Goal: Task Accomplishment & Management: Manage account settings

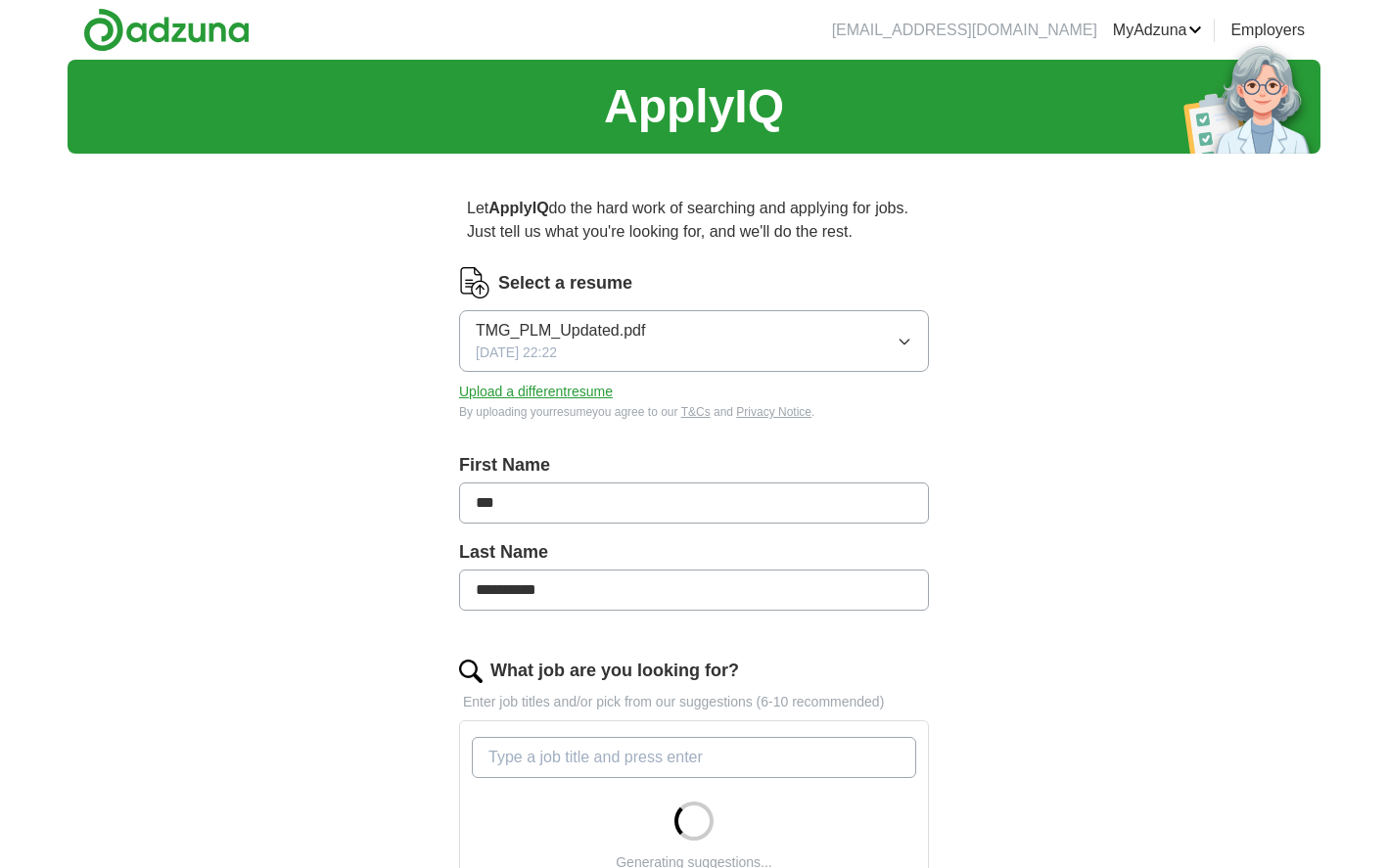
click at [528, 389] on button "Upload a different resume" at bounding box center [536, 392] width 153 height 21
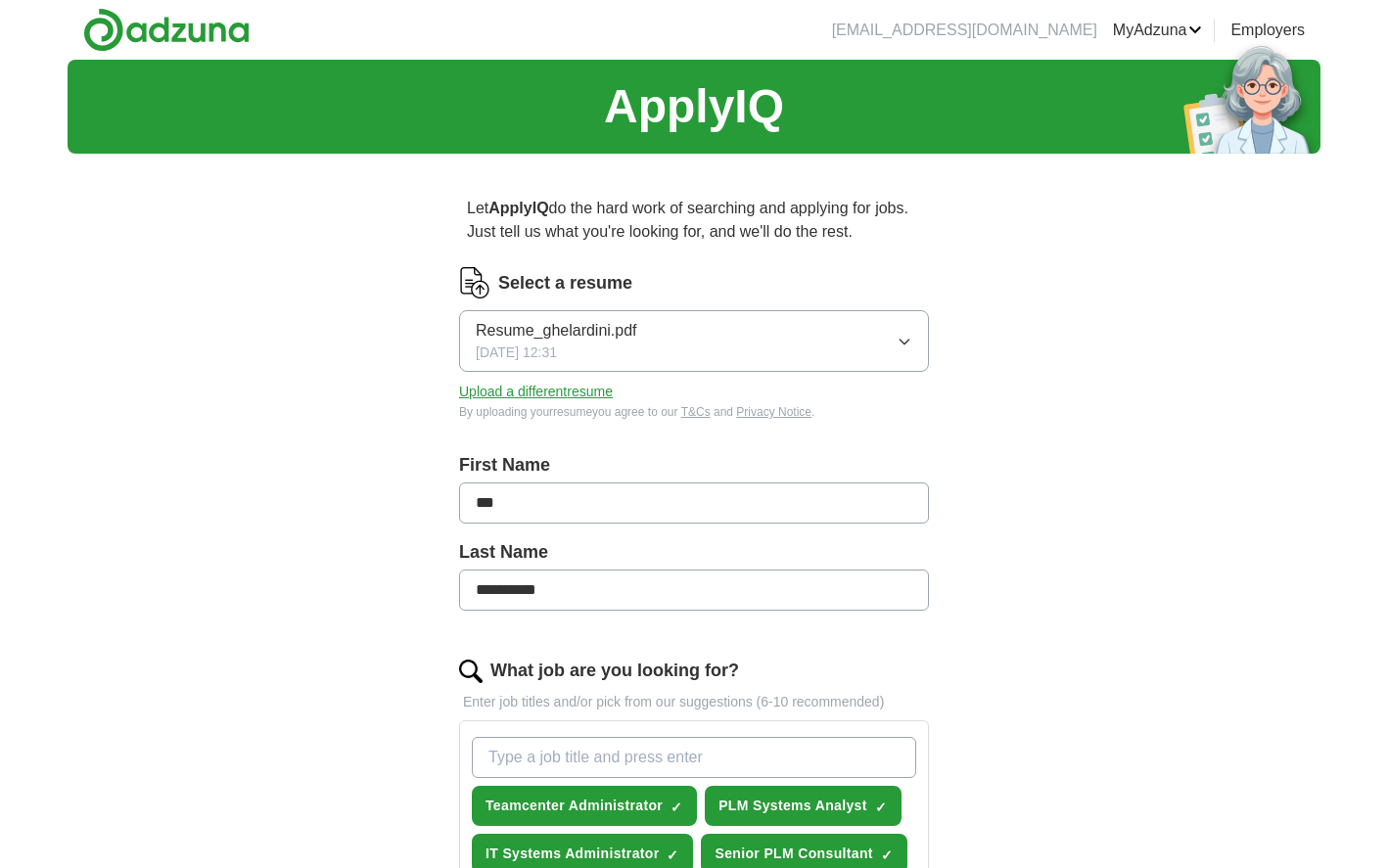
drag, startPoint x: 562, startPoint y: 498, endPoint x: 458, endPoint y: 493, distance: 104.1
type input "******"
click at [314, 503] on div "**********" at bounding box center [694, 847] width 1253 height 1577
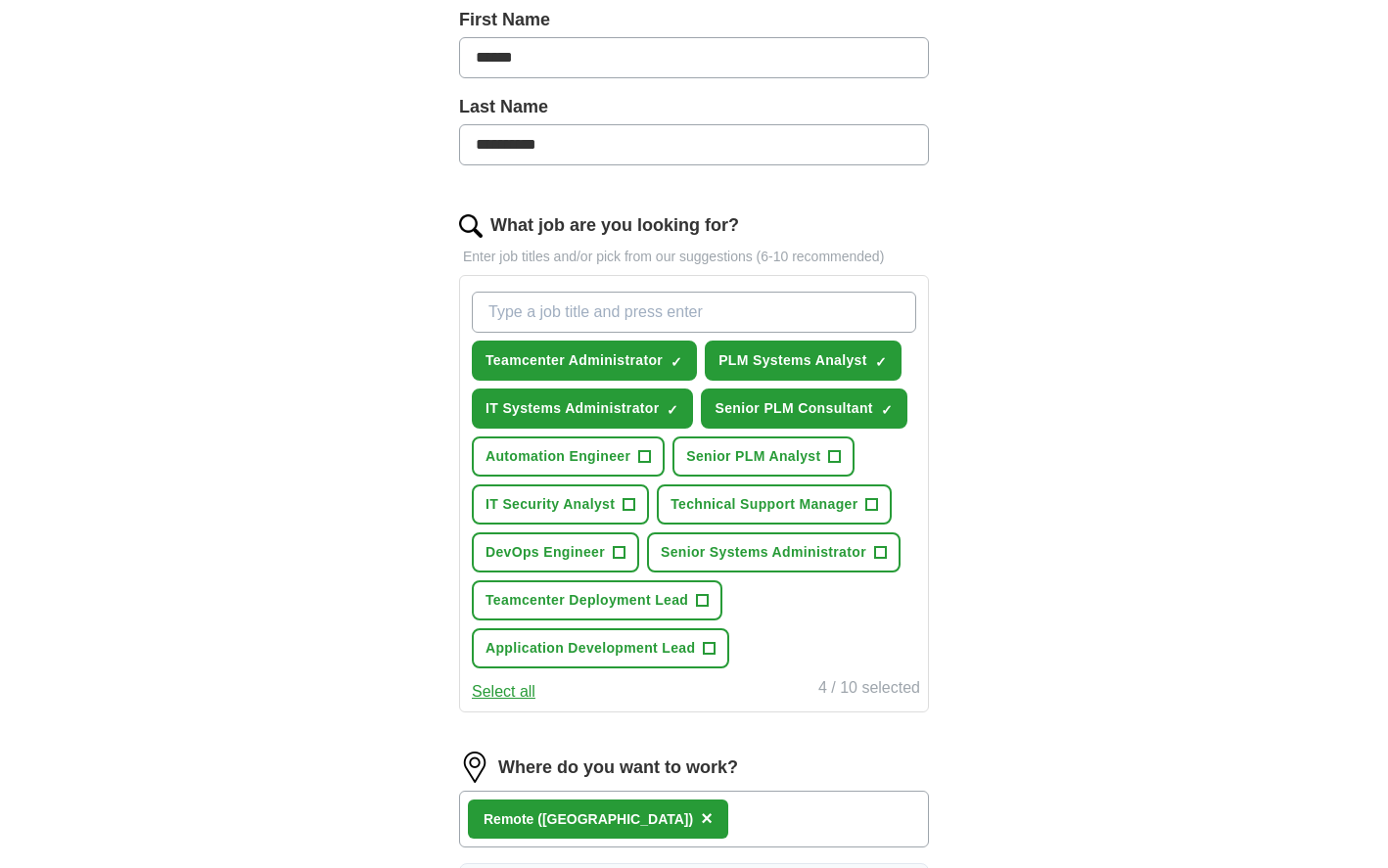
scroll to position [411, 0]
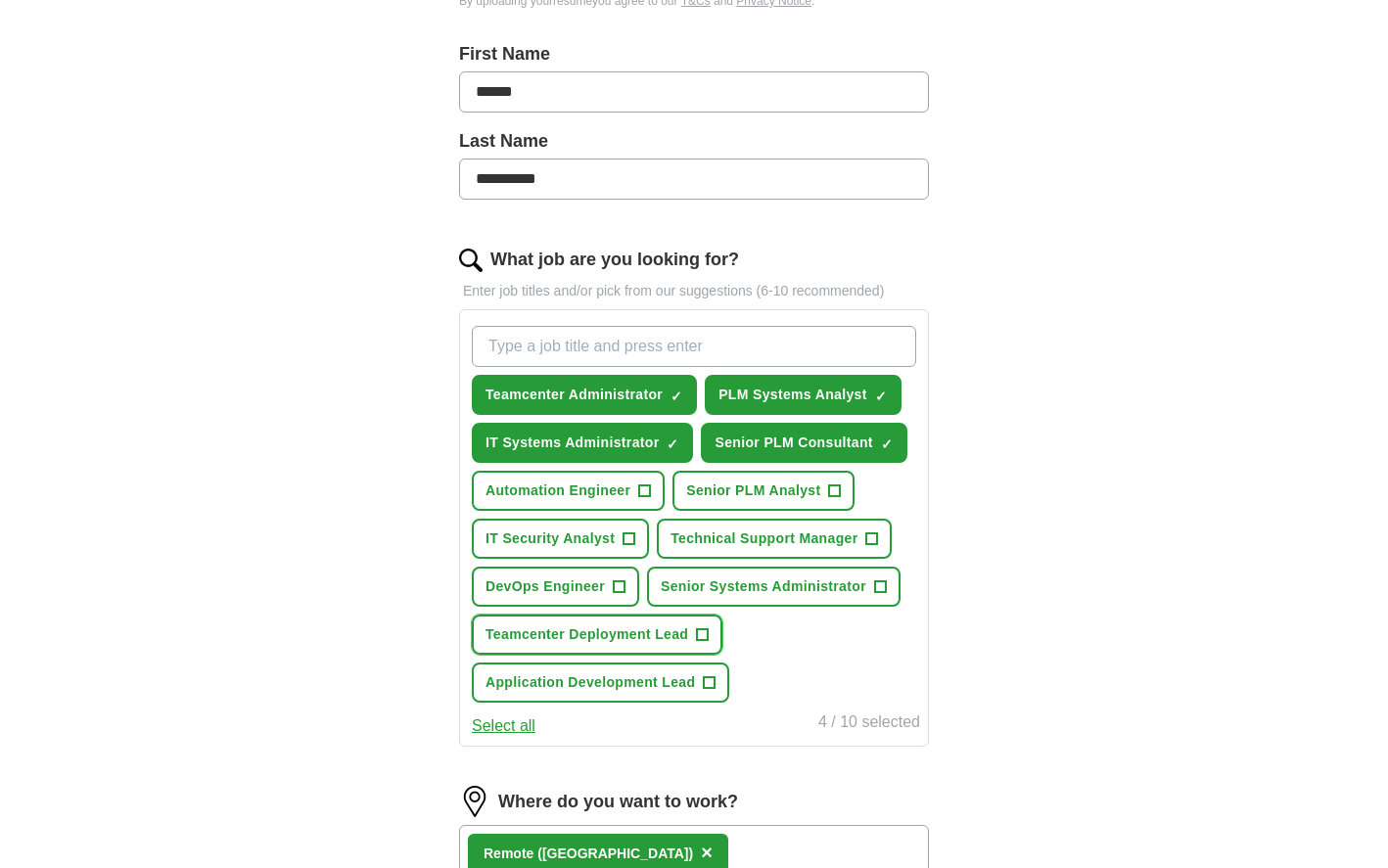
click at [651, 637] on span "Teamcenter Deployment Lead" at bounding box center [586, 634] width 203 height 21
click at [793, 587] on span "Senior Systems Administrator" at bounding box center [763, 586] width 206 height 21
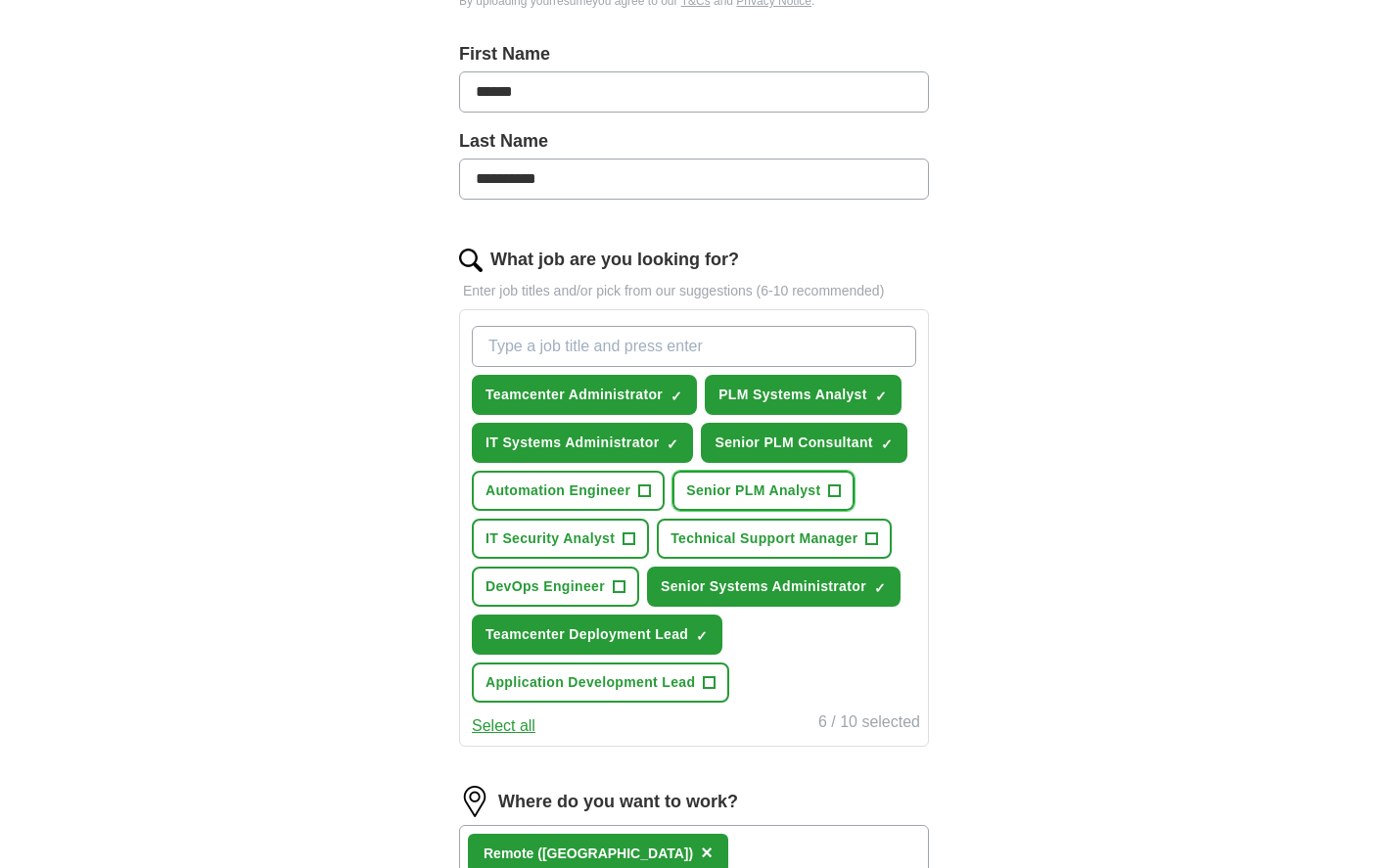
click at [772, 490] on span "Senior PLM Analyst" at bounding box center [752, 491] width 134 height 21
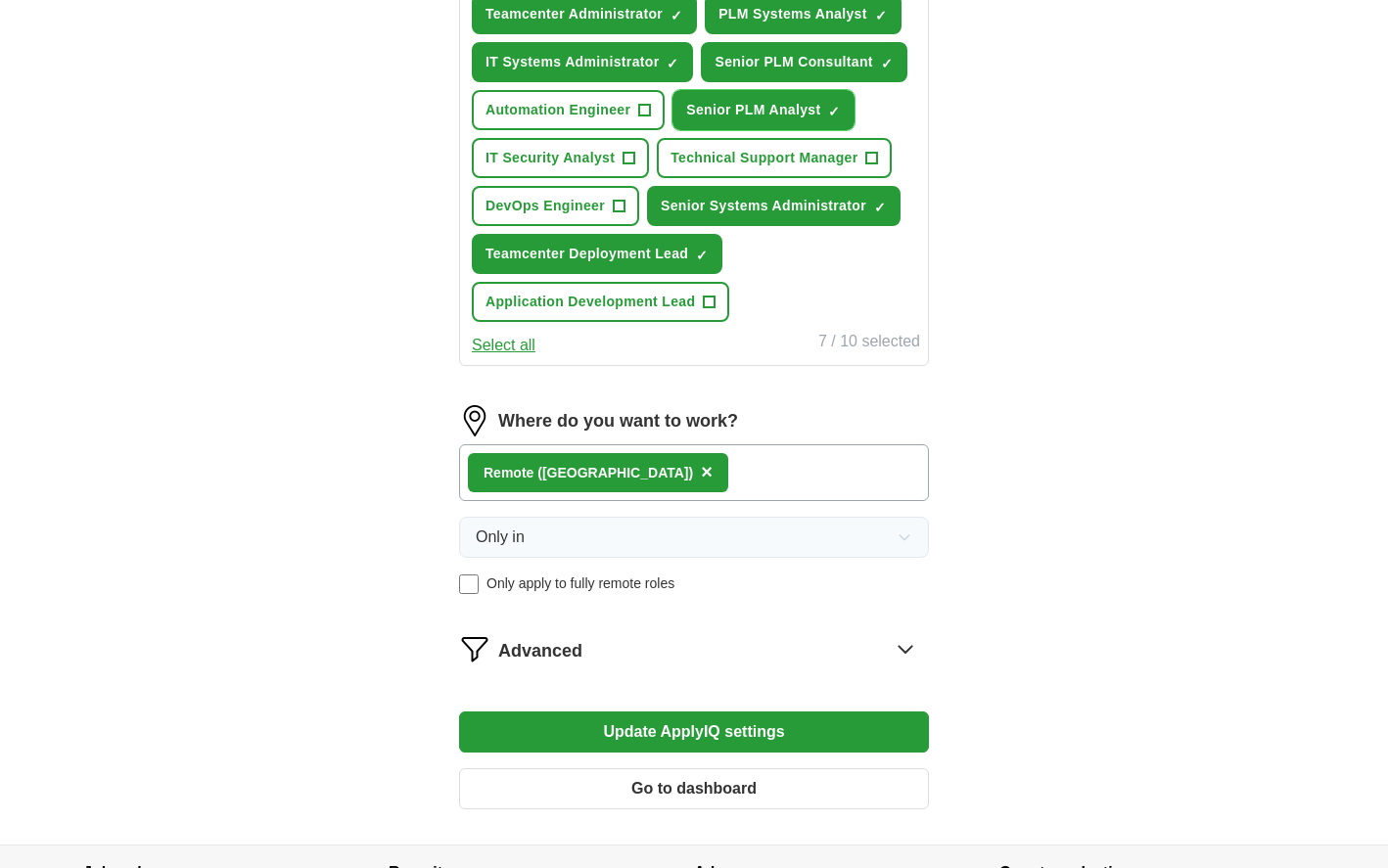
scroll to position [914, 0]
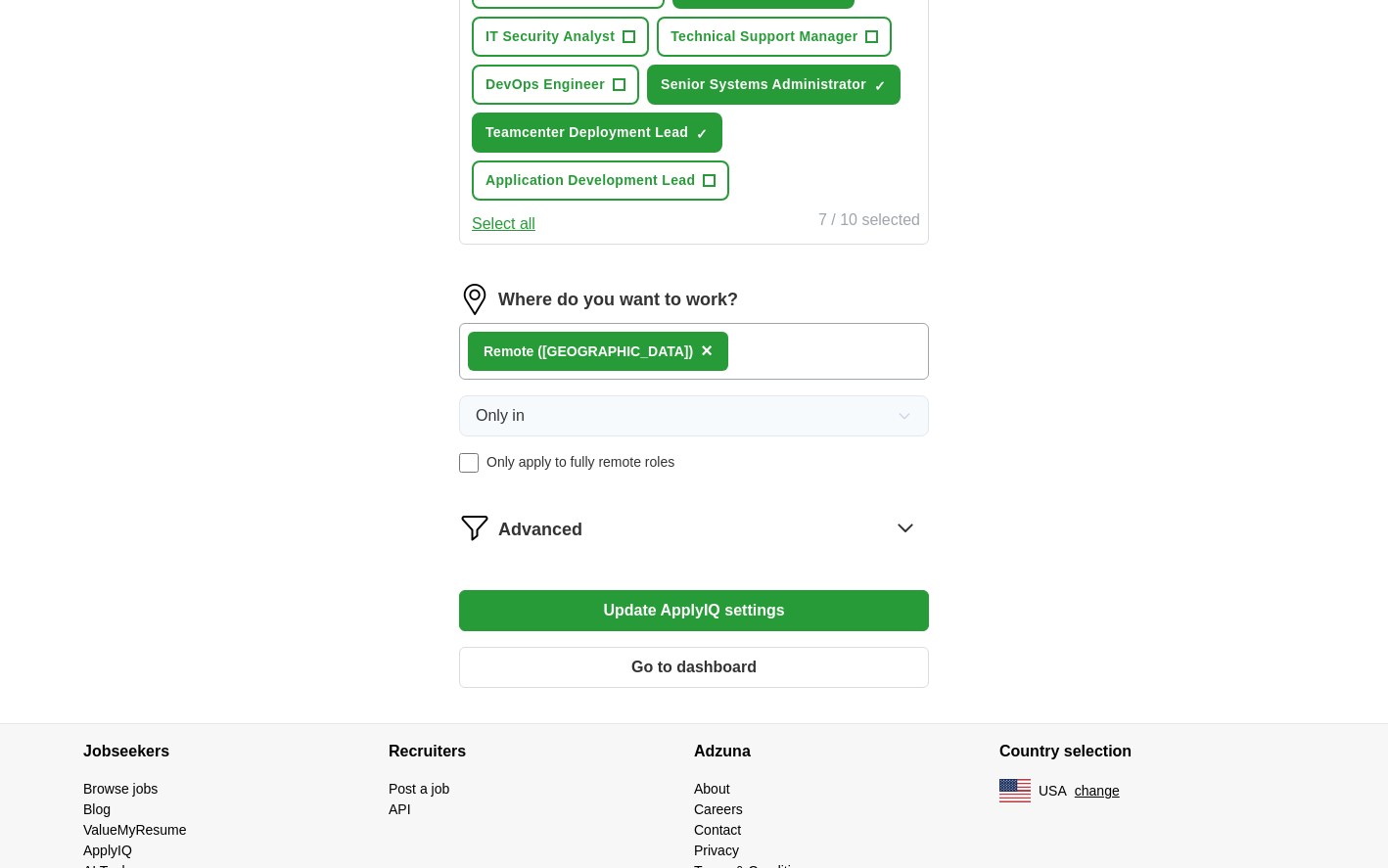
click at [726, 611] on button "Update ApplyIQ settings" at bounding box center [694, 611] width 470 height 42
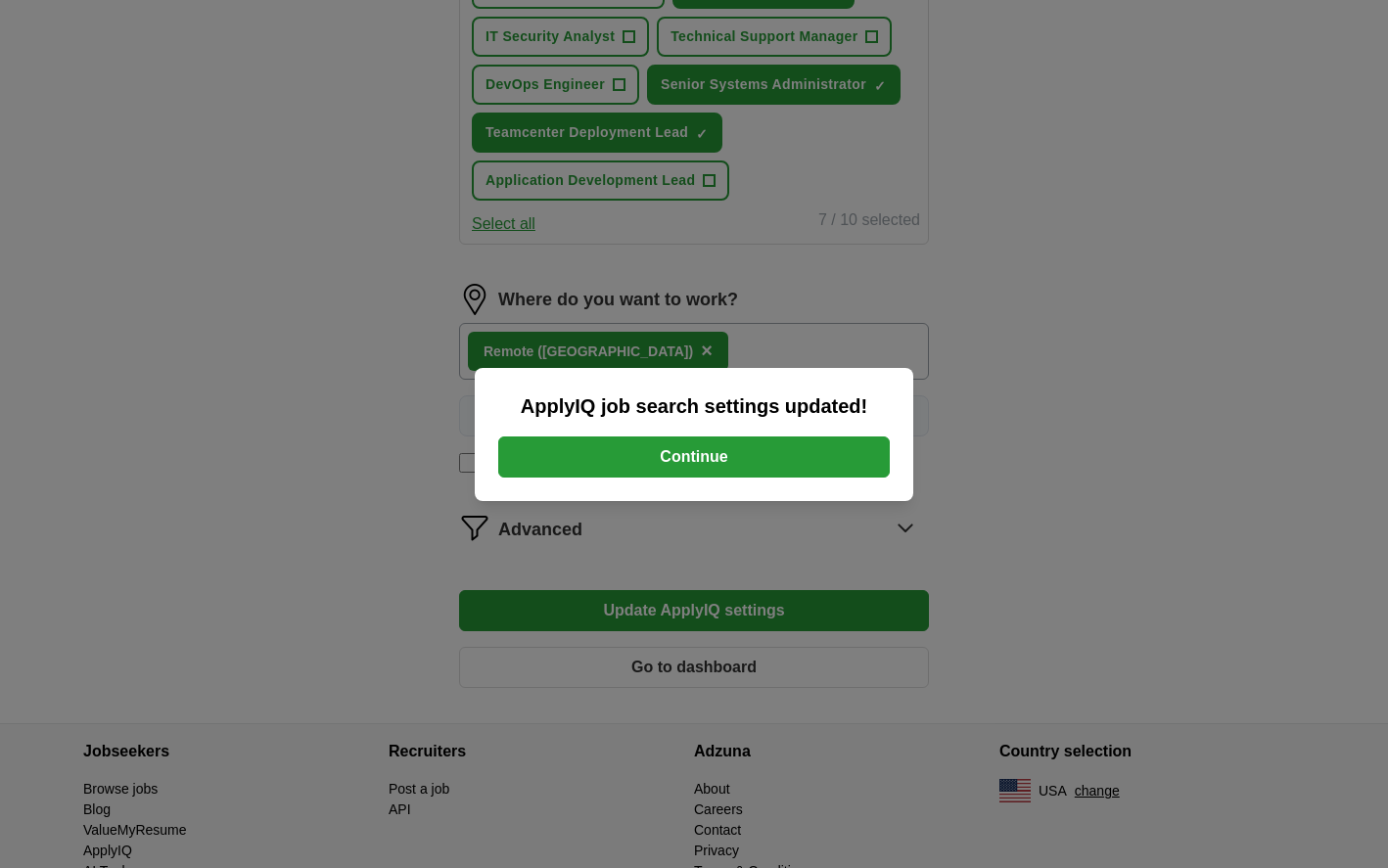
click at [704, 459] on button "Continue" at bounding box center [694, 457] width 392 height 42
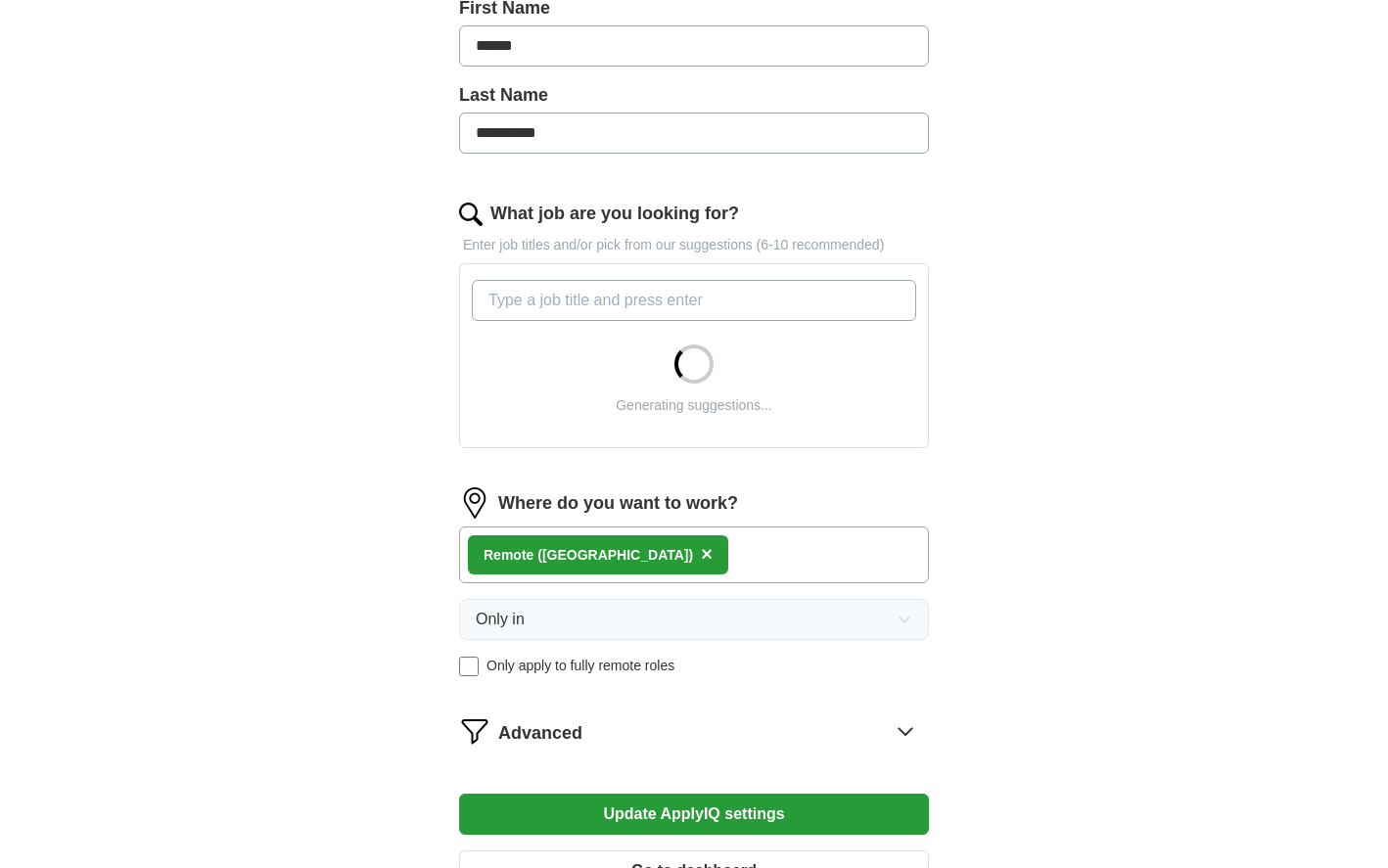
scroll to position [714, 0]
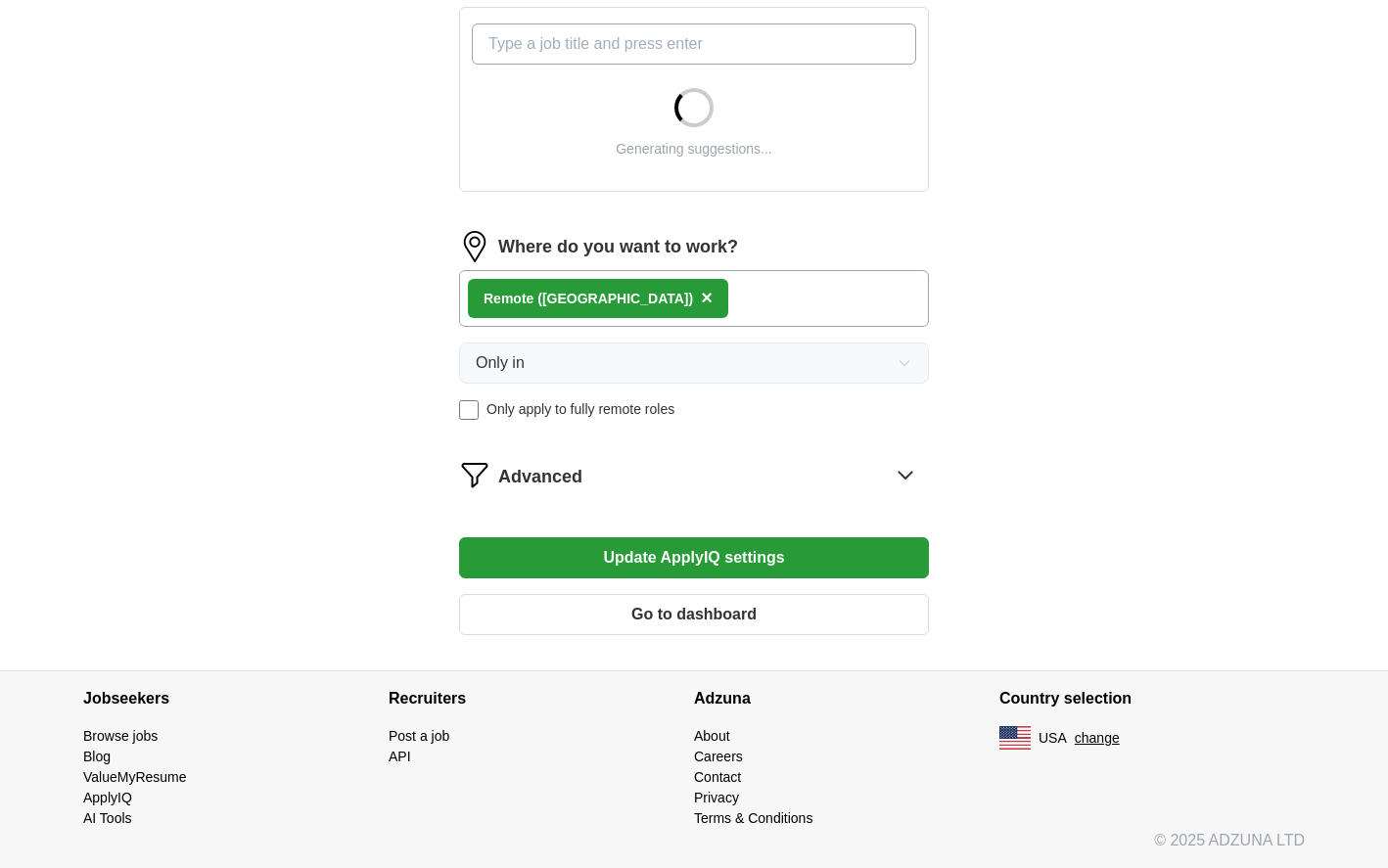
click at [568, 467] on span "Advanced" at bounding box center [540, 477] width 84 height 27
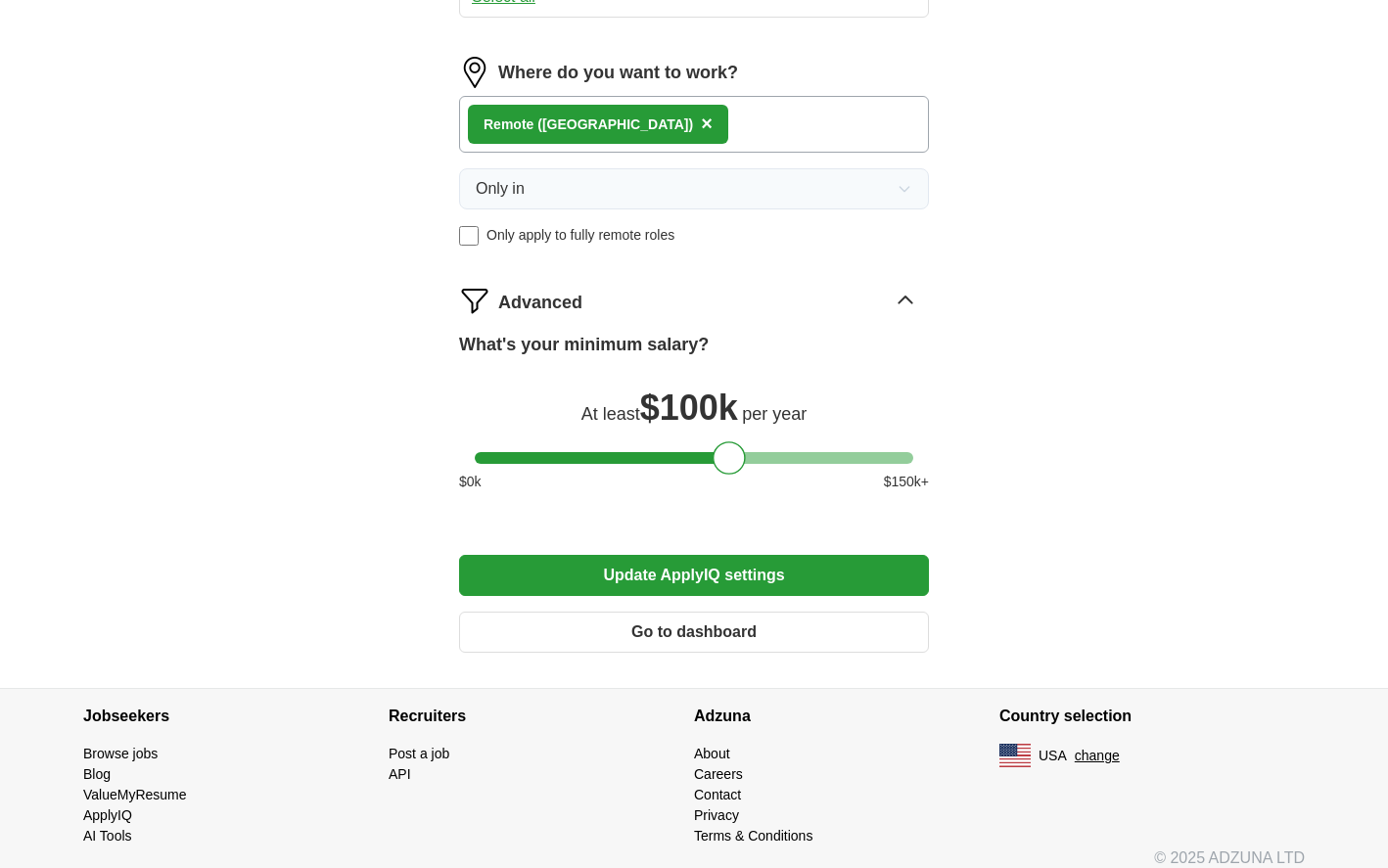
scroll to position [1158, 0]
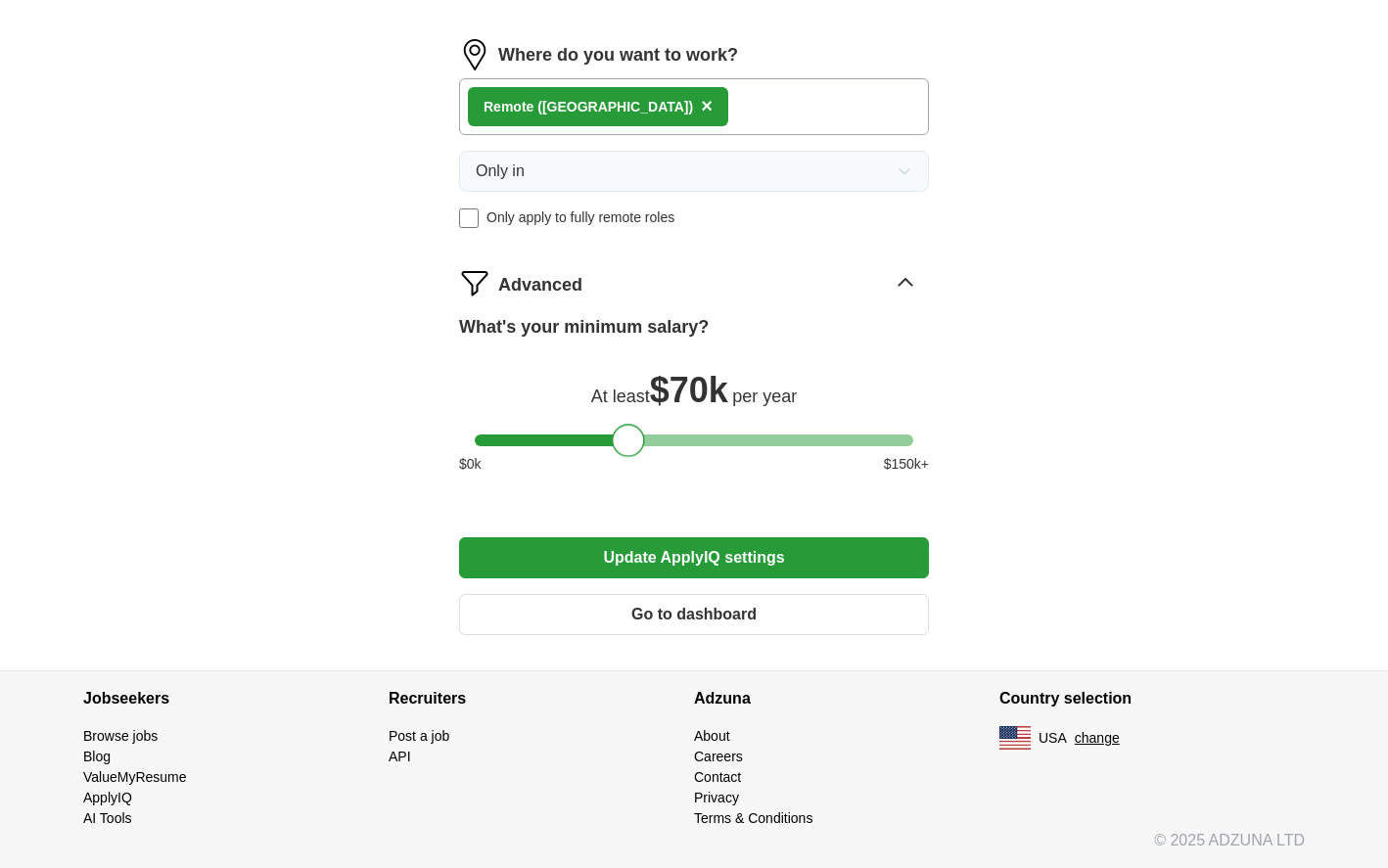
drag, startPoint x: 727, startPoint y: 448, endPoint x: 627, endPoint y: 449, distance: 100.0
click at [627, 449] on div at bounding box center [629, 440] width 34 height 34
click at [701, 564] on button "Update ApplyIQ settings" at bounding box center [694, 558] width 470 height 42
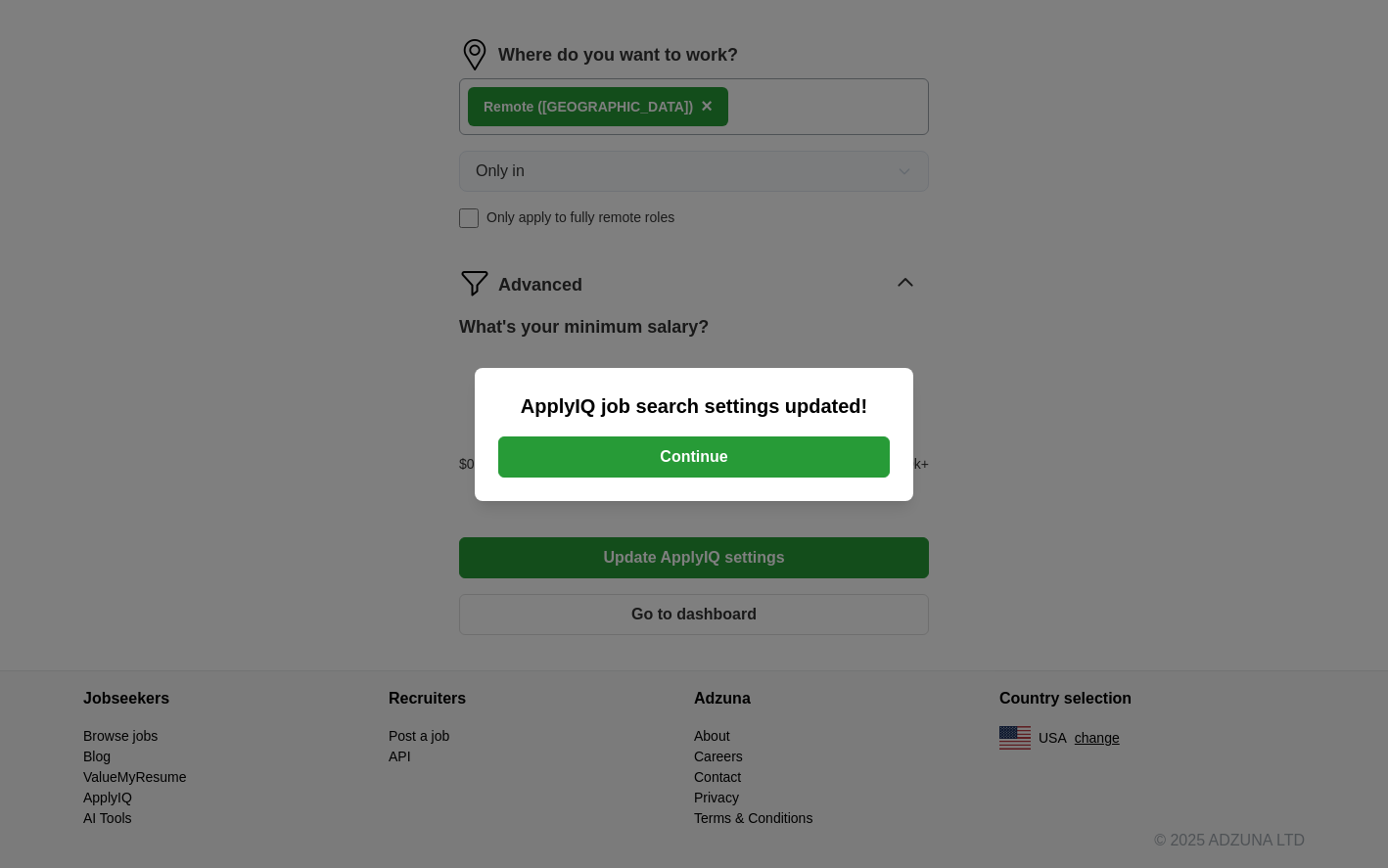
click at [783, 459] on button "Continue" at bounding box center [694, 457] width 392 height 42
